Goal: Task Accomplishment & Management: Use online tool/utility

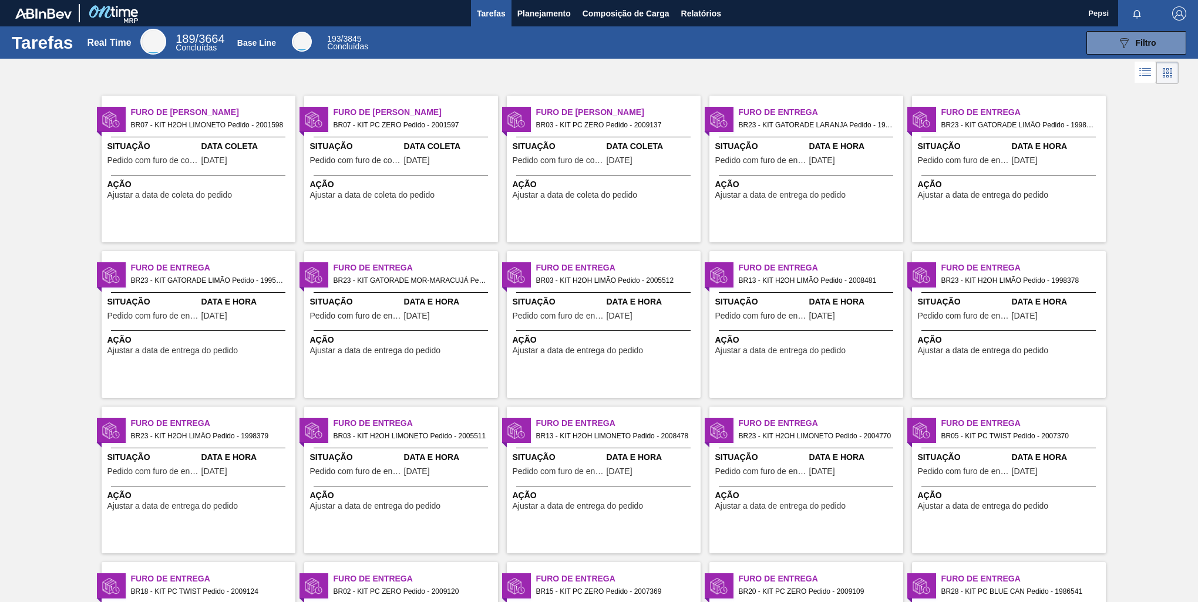
click at [741, 32] on div "089F7B8B-B2A5-4AFE-B5C0-19BA573D28AC Filtro" at bounding box center [783, 42] width 815 height 23
click at [622, 11] on span "Composição de Carga" at bounding box center [625, 13] width 87 height 14
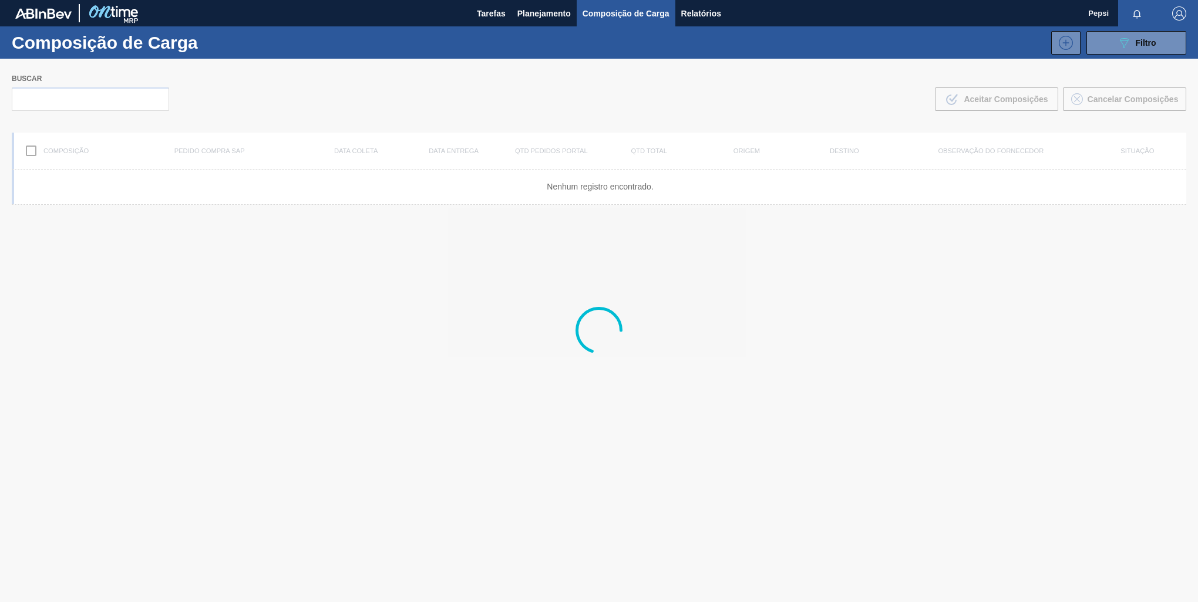
click at [645, 100] on div at bounding box center [599, 331] width 1198 height 544
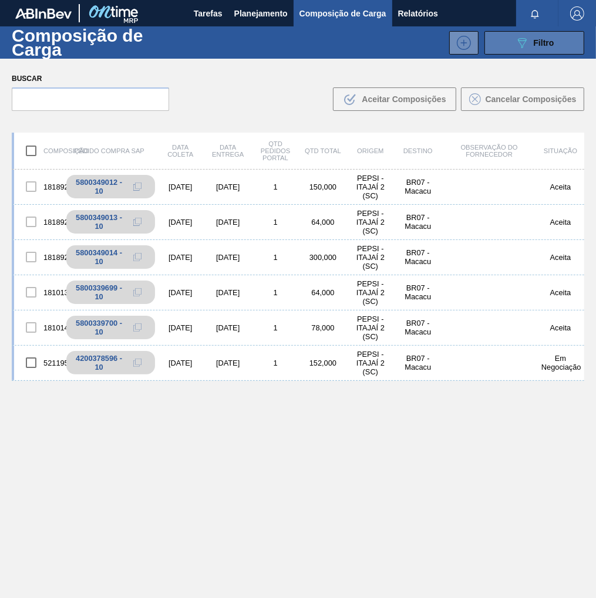
click at [534, 43] on span "Filtro" at bounding box center [544, 42] width 21 height 9
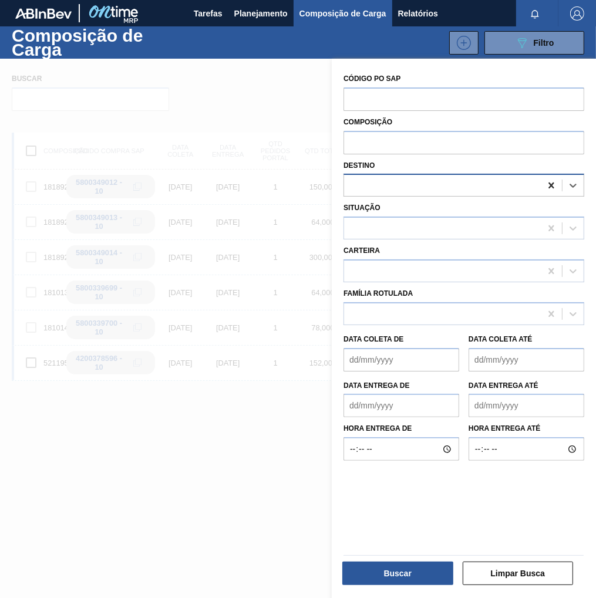
click at [551, 187] on icon at bounding box center [550, 186] width 5 height 6
type input "viam"
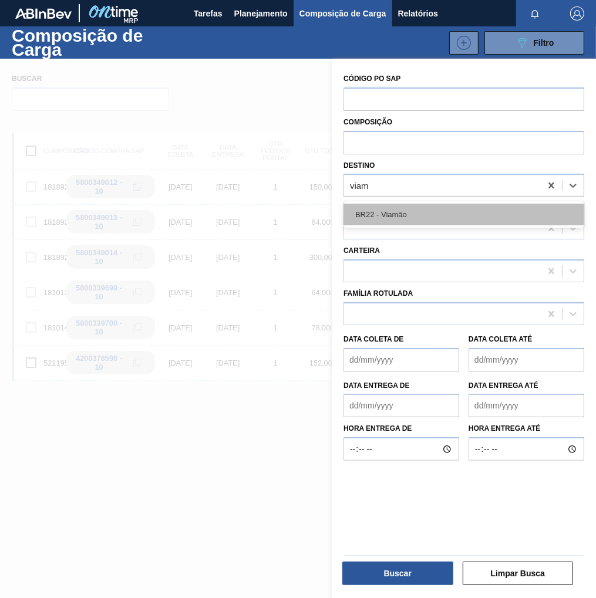
click at [442, 210] on div "BR22 - Viamão" at bounding box center [463, 215] width 241 height 22
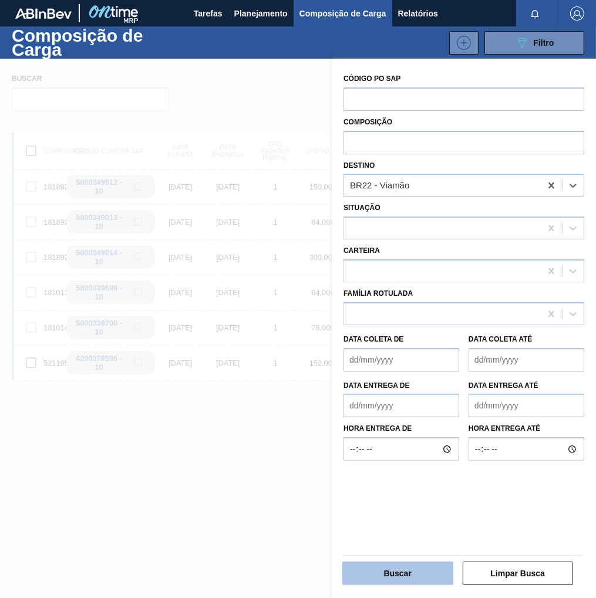
click at [383, 570] on button "Buscar" at bounding box center [397, 573] width 111 height 23
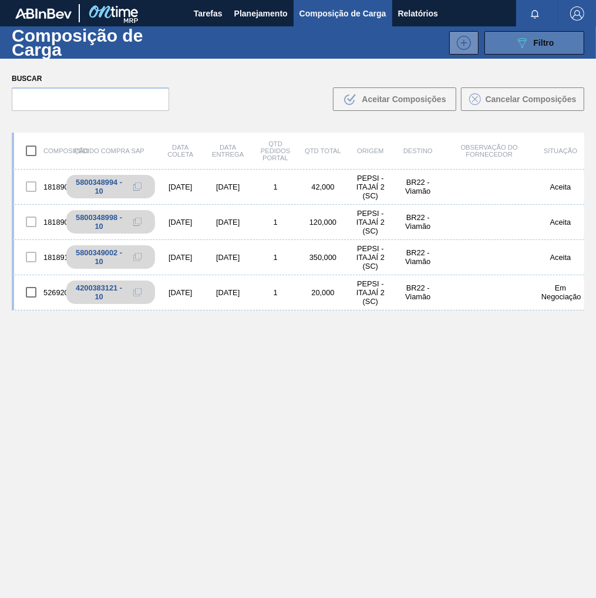
click at [536, 48] on div "089F7B8B-B2A5-4AFE-B5C0-19BA573D28AC Filtro" at bounding box center [534, 43] width 39 height 14
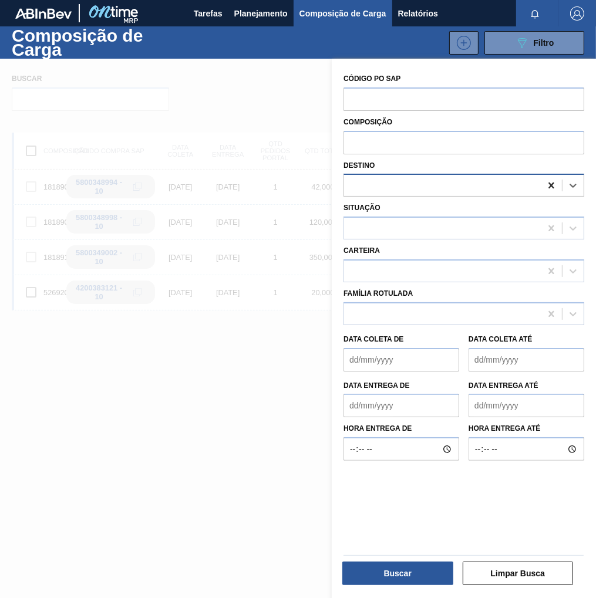
click at [548, 185] on icon at bounding box center [551, 186] width 12 height 12
type input "nova minas"
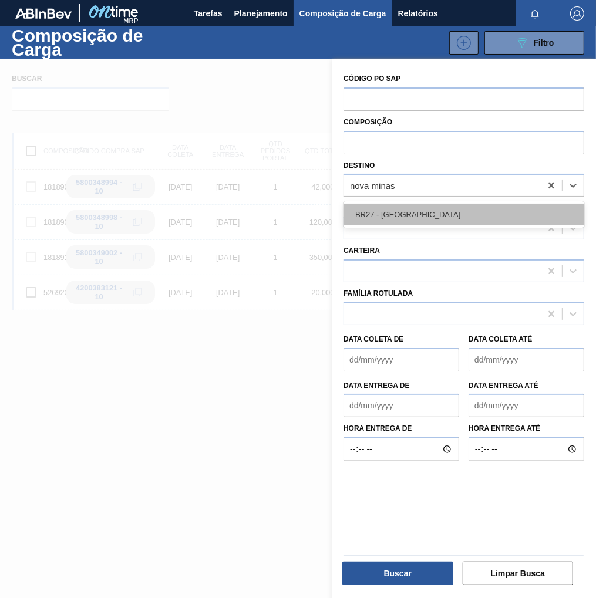
click at [491, 215] on div "BR27 - [GEOGRAPHIC_DATA]" at bounding box center [463, 215] width 241 height 22
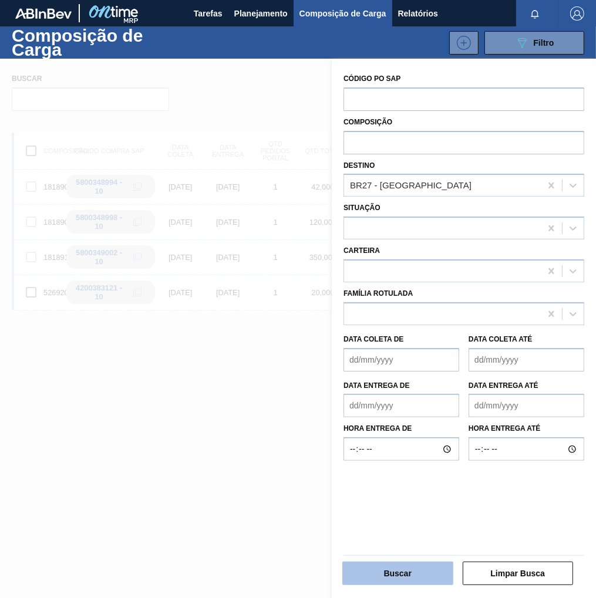
click at [402, 570] on button "Buscar" at bounding box center [397, 573] width 111 height 23
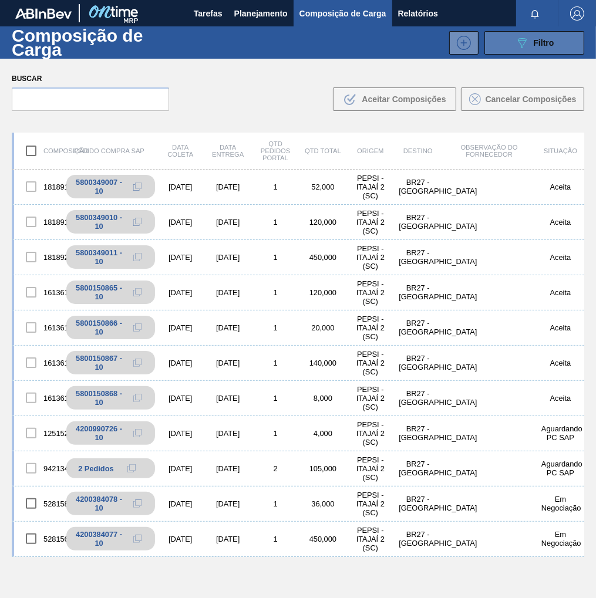
click at [558, 35] on button "089F7B8B-B2A5-4AFE-B5C0-19BA573D28AC Filtro" at bounding box center [534, 42] width 100 height 23
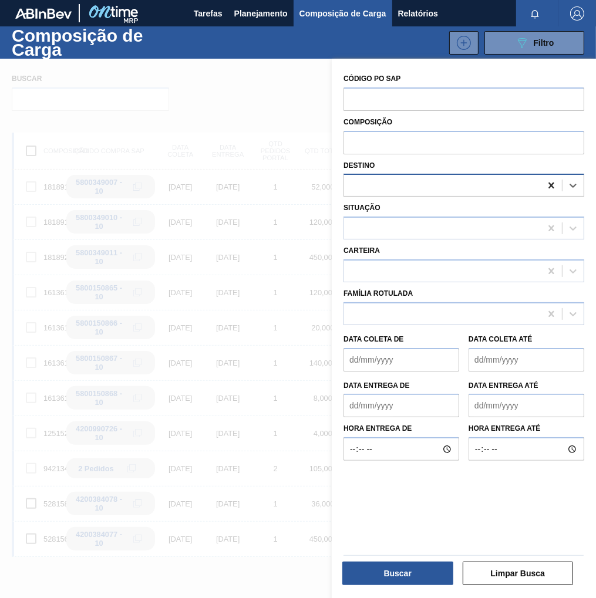
click at [553, 185] on icon at bounding box center [551, 186] width 12 height 12
type input "macacu"
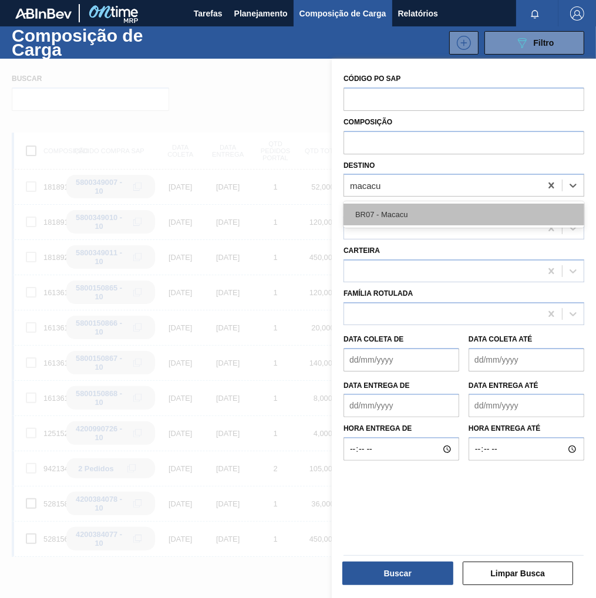
click at [460, 220] on div "BR07 - Macacu" at bounding box center [463, 215] width 241 height 22
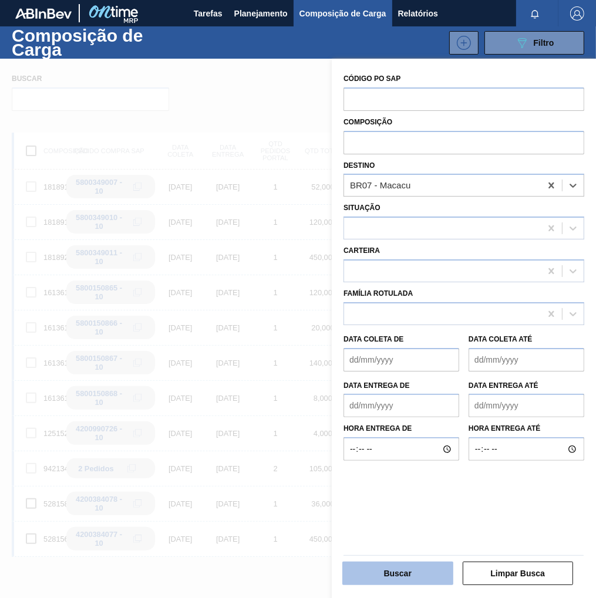
click at [411, 574] on button "Buscar" at bounding box center [397, 573] width 111 height 23
